Goal: Information Seeking & Learning: Learn about a topic

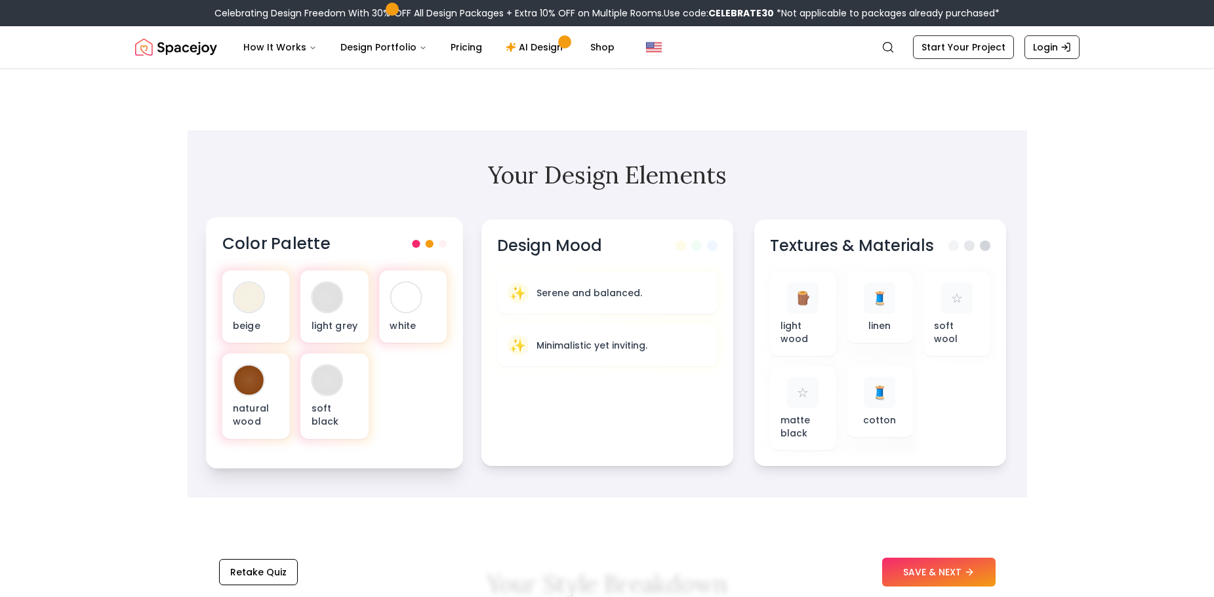
scroll to position [328, 0]
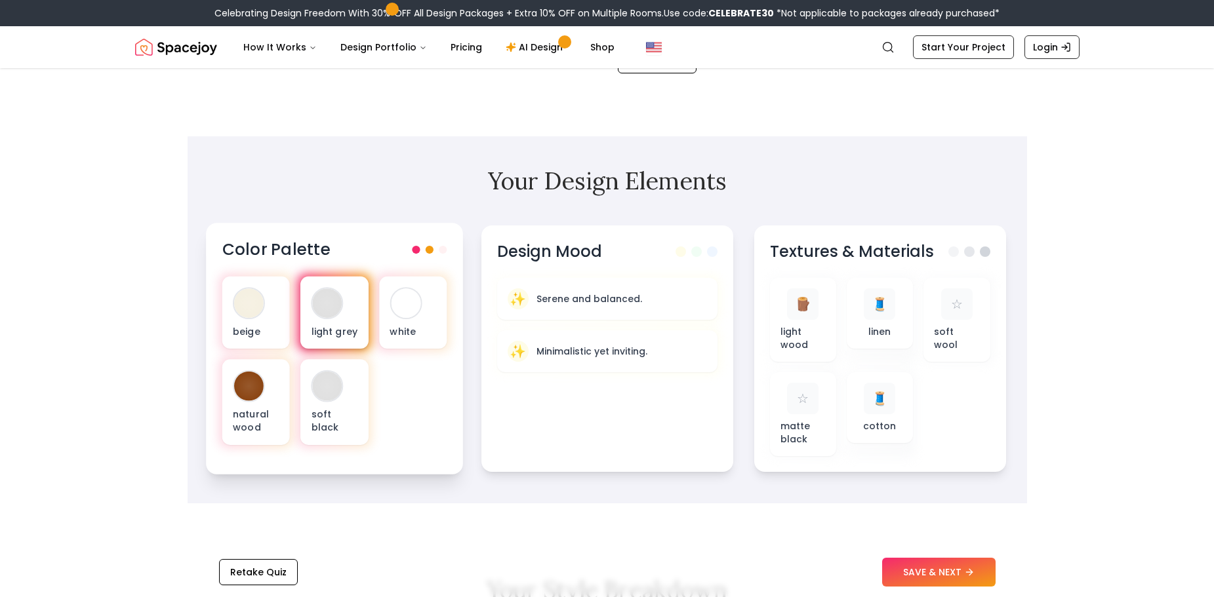
click at [340, 315] on div "light grey" at bounding box center [334, 313] width 68 height 72
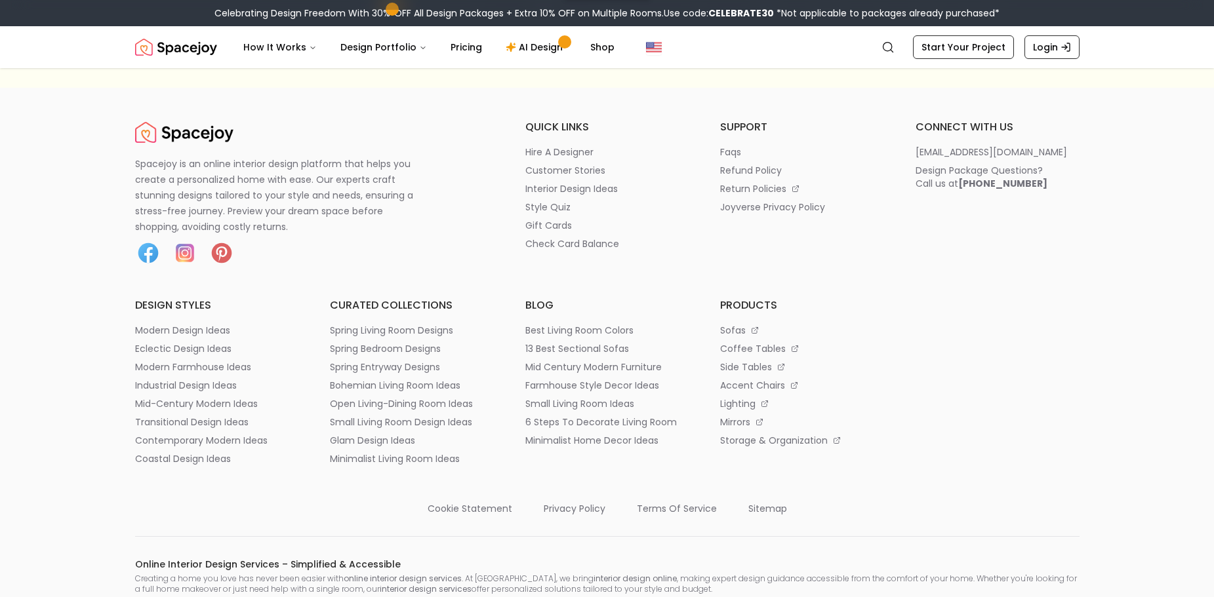
scroll to position [350, 0]
